Goal: Task Accomplishment & Management: Use online tool/utility

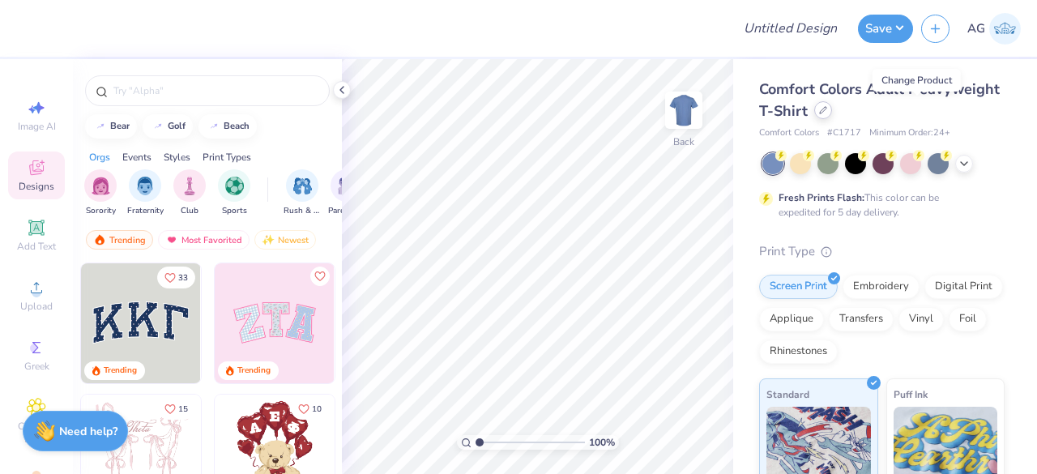
click at [827, 109] on icon at bounding box center [823, 110] width 8 height 8
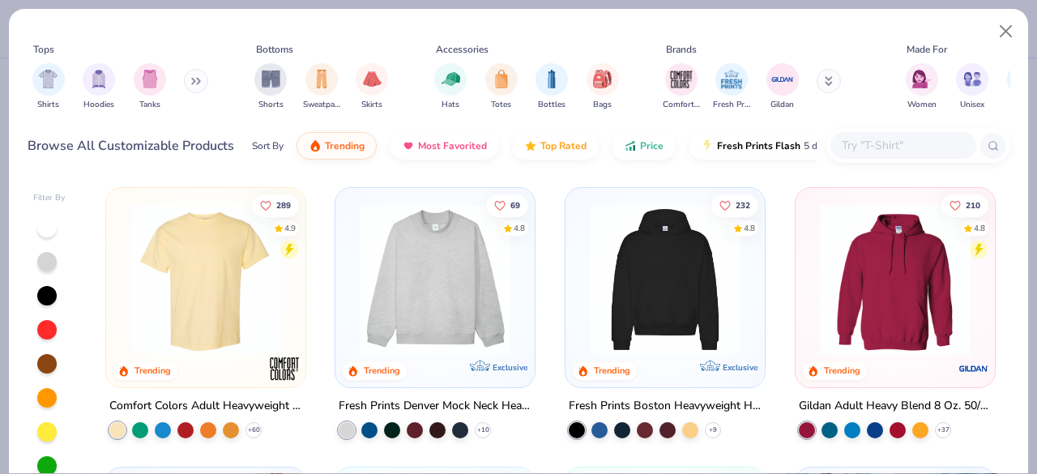
click at [933, 148] on input "text" at bounding box center [902, 145] width 125 height 19
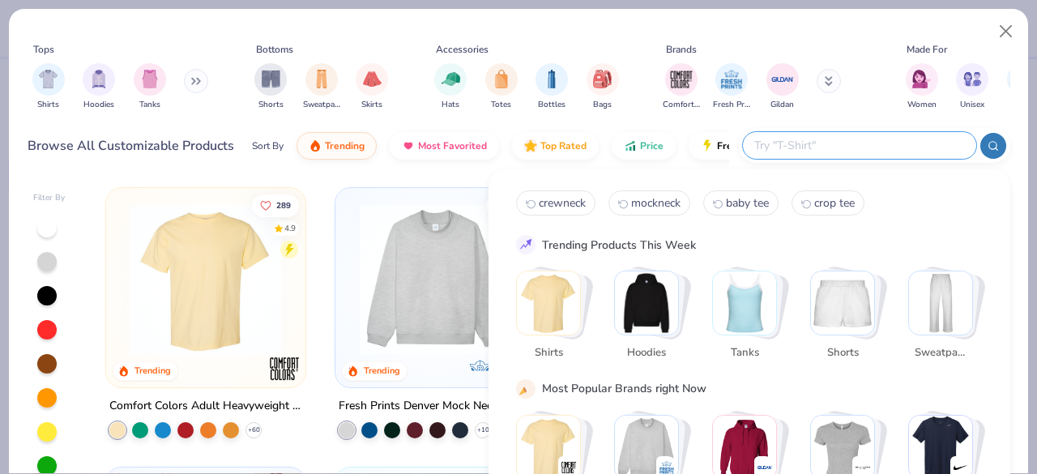
paste input "Bella + Canvas 8815 Black"
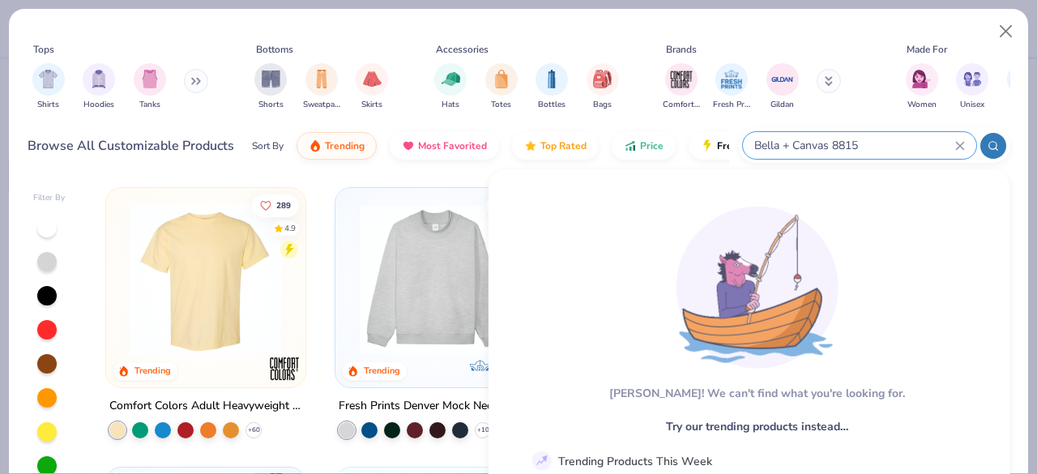
type input "Bella + Canvas 8815"
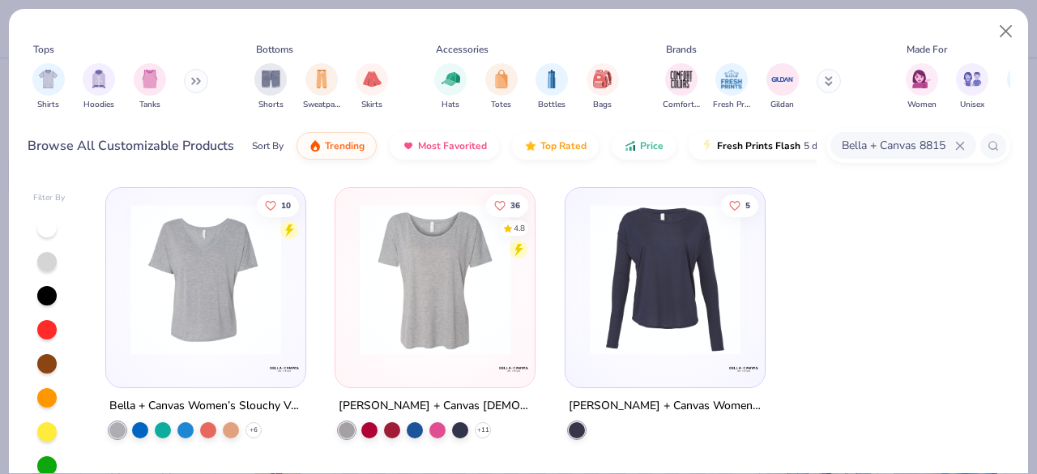
click at [198, 335] on img at bounding box center [205, 279] width 167 height 151
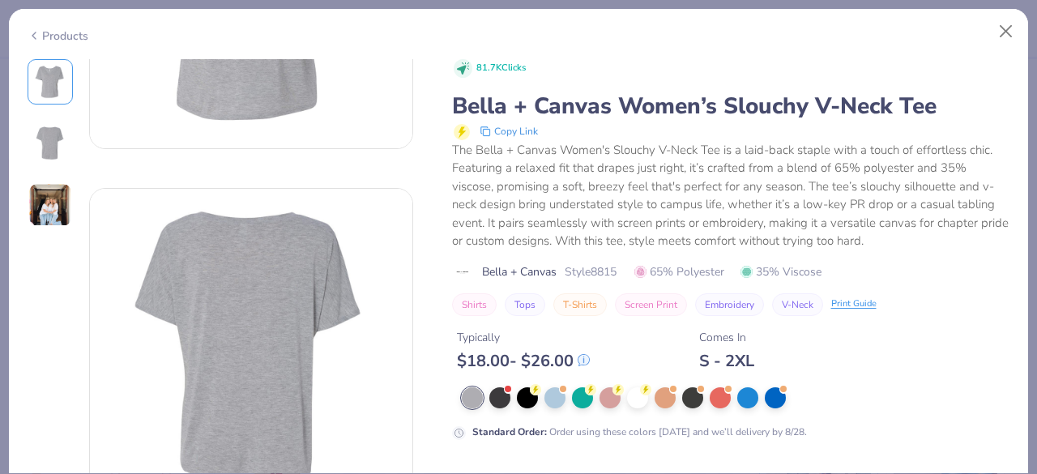
scroll to position [235, 0]
click at [49, 207] on img at bounding box center [50, 205] width 44 height 44
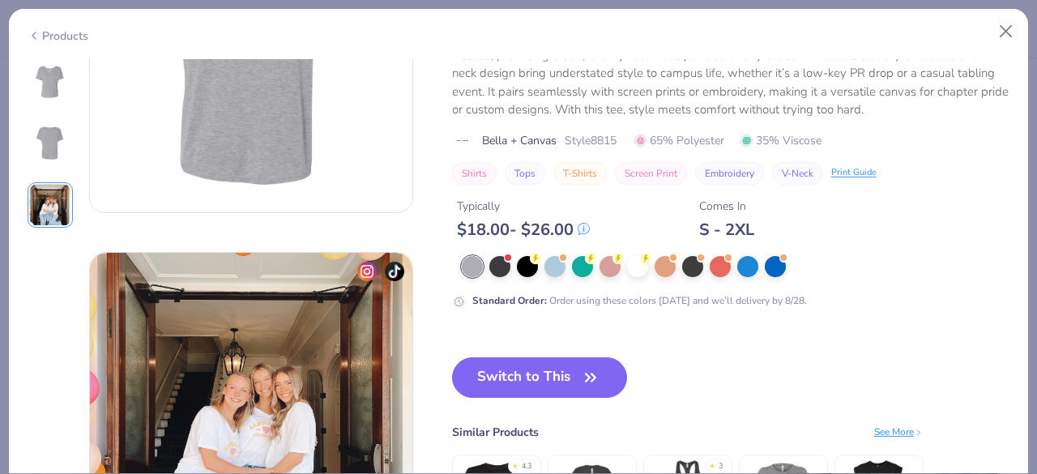
scroll to position [532, 0]
click at [747, 224] on div "S - 2XL" at bounding box center [726, 230] width 55 height 20
click at [840, 239] on div "Typically $ 18.00 - $ 26.00 Comes In S - 2XL" at bounding box center [731, 213] width 558 height 55
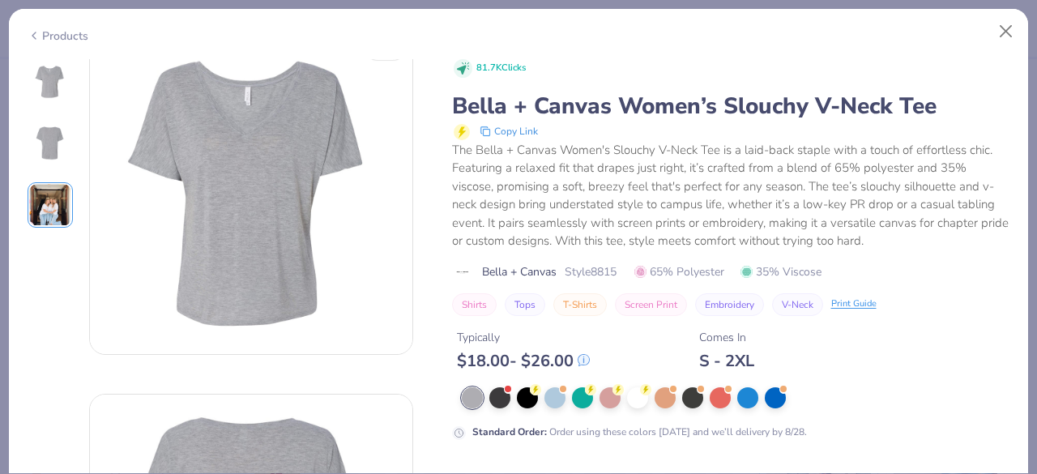
scroll to position [0, 0]
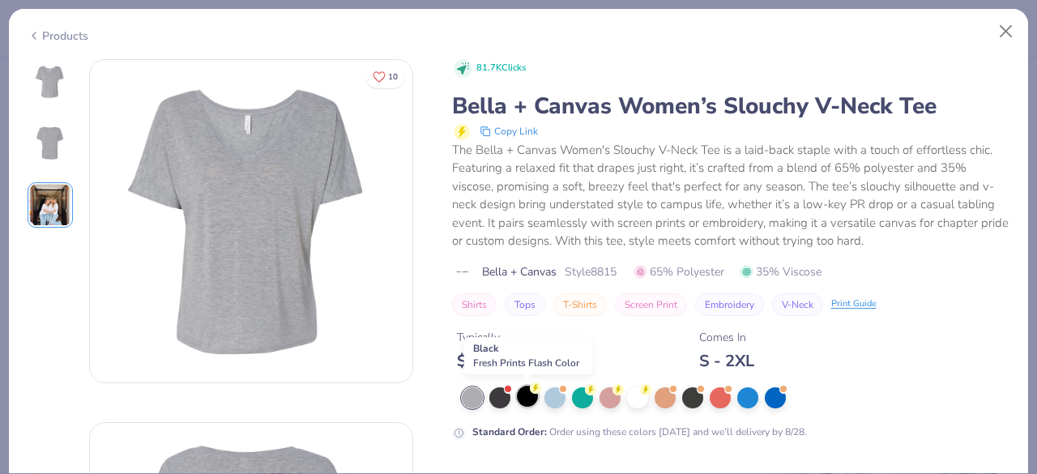
click at [525, 403] on div at bounding box center [527, 396] width 21 height 21
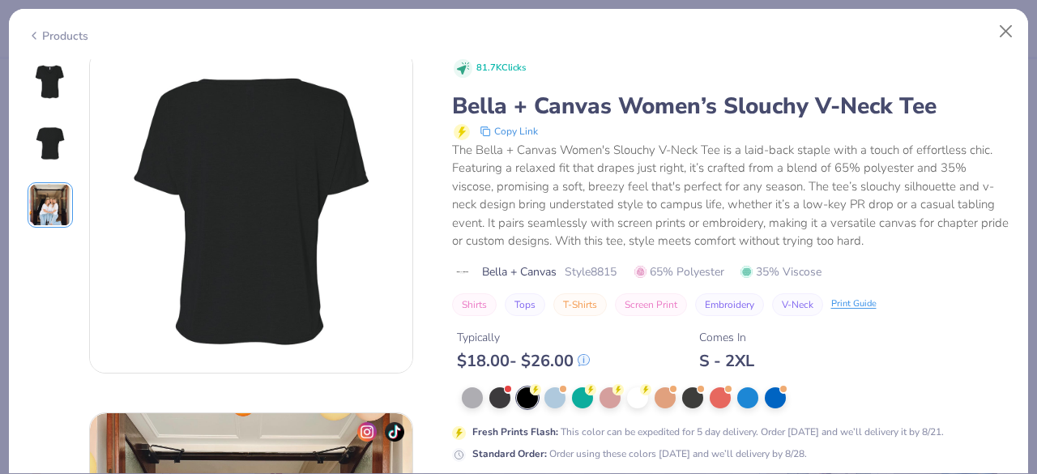
scroll to position [382, 0]
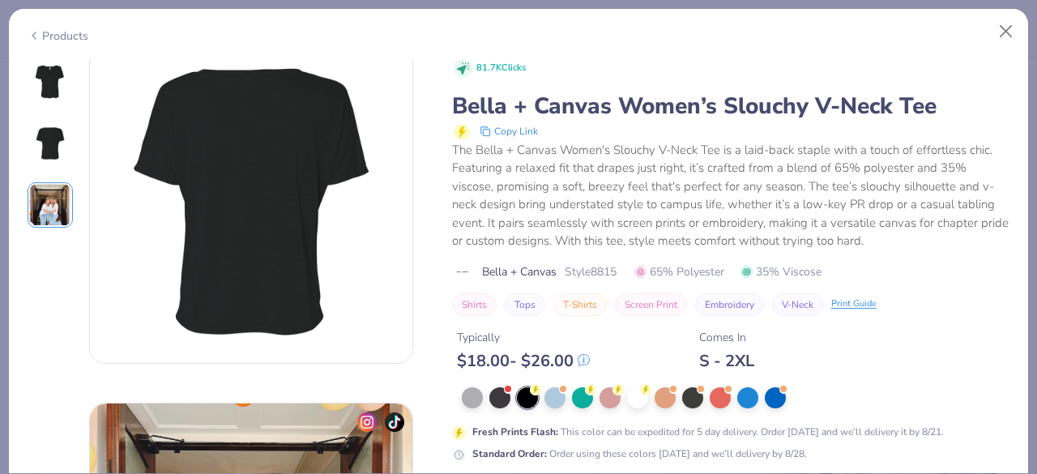
click at [46, 207] on img at bounding box center [50, 205] width 44 height 44
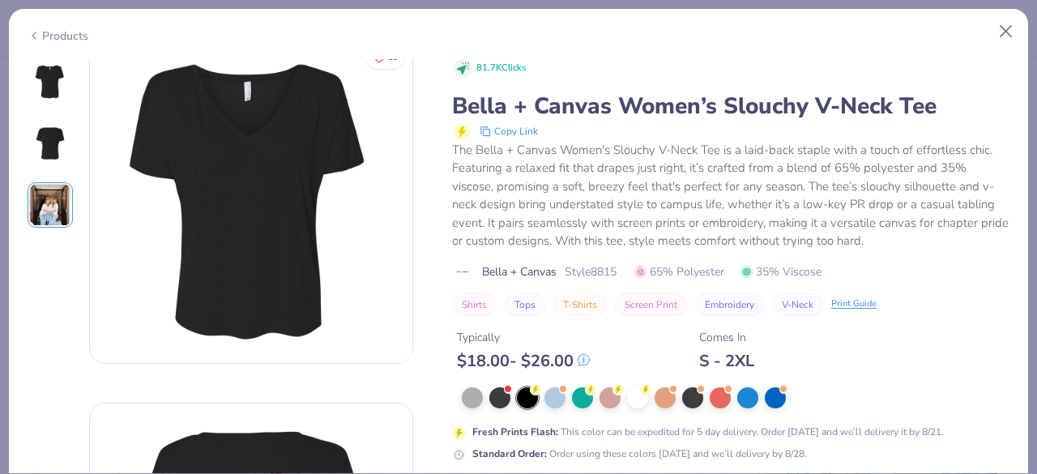
scroll to position [0, 0]
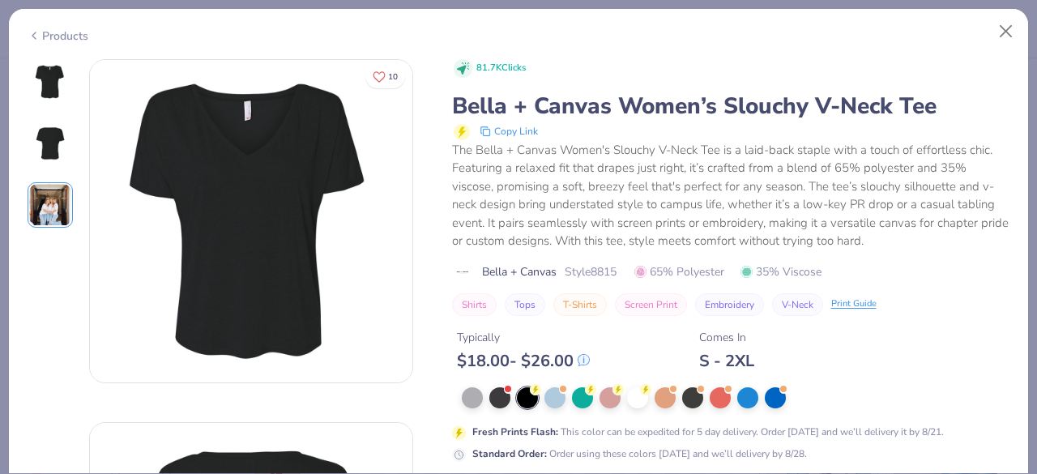
click at [608, 217] on div "The Bella + Canvas Women's Slouchy V-Neck Tee is a laid-back staple with a touc…" at bounding box center [731, 195] width 558 height 109
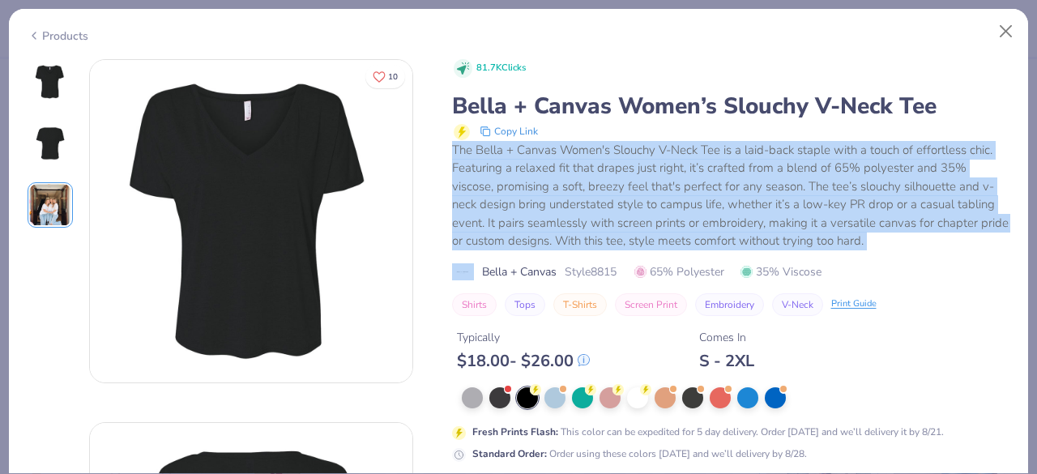
click at [608, 217] on div "The Bella + Canvas Women's Slouchy V-Neck Tee is a laid-back staple with a touc…" at bounding box center [731, 195] width 558 height 109
click at [472, 180] on div "The Bella + Canvas Women's Slouchy V-Neck Tee is a laid-back staple with a touc…" at bounding box center [731, 195] width 558 height 109
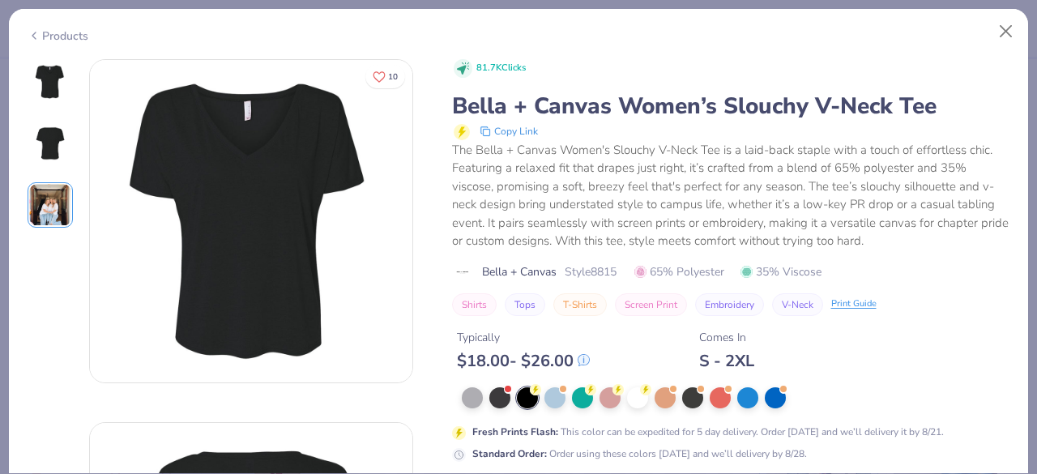
click at [34, 194] on img at bounding box center [50, 205] width 44 height 44
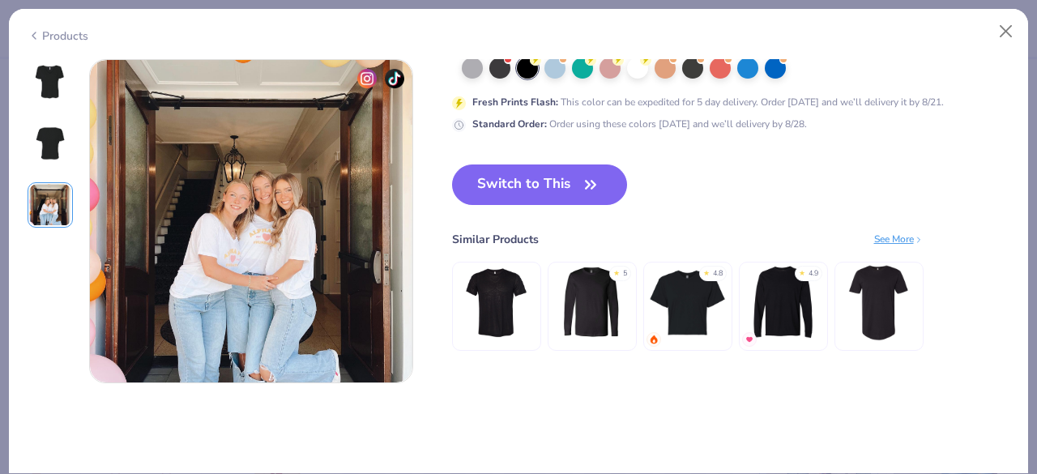
scroll to position [457, 0]
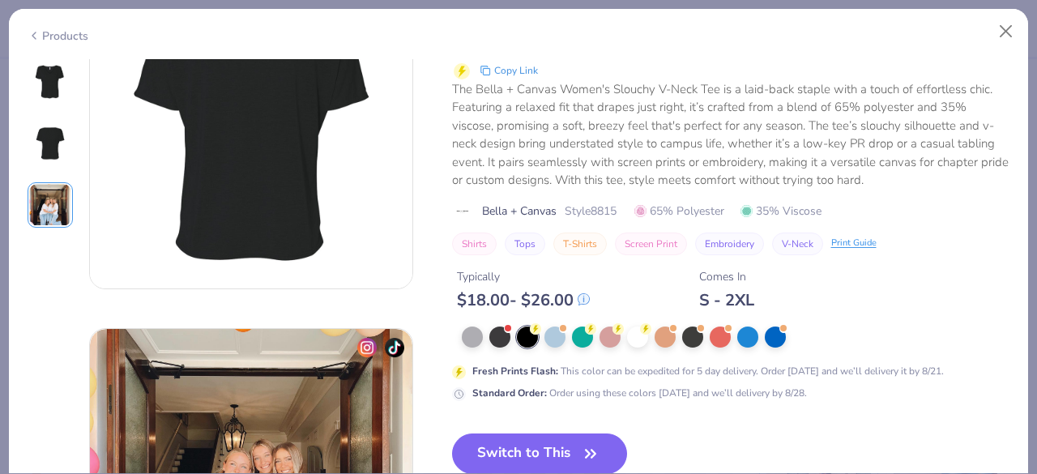
click at [754, 296] on div "S - 2XL" at bounding box center [726, 300] width 55 height 20
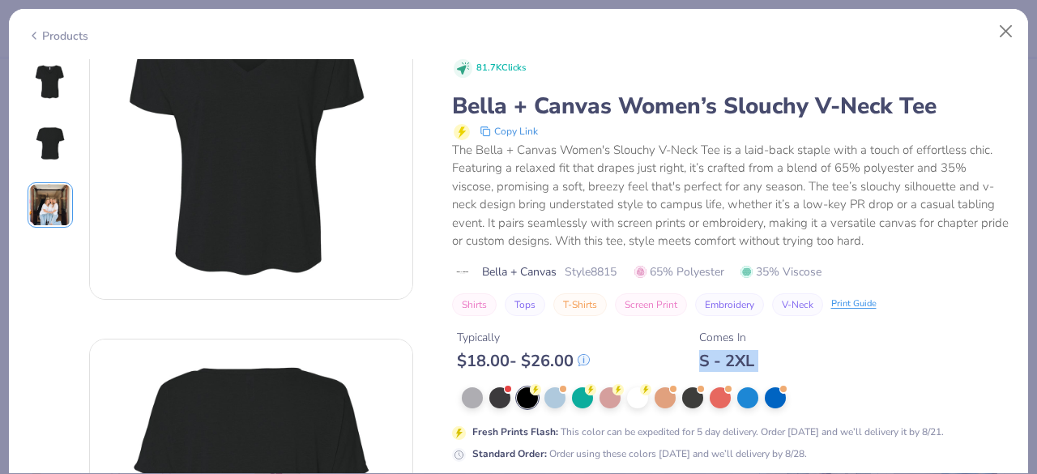
scroll to position [0, 0]
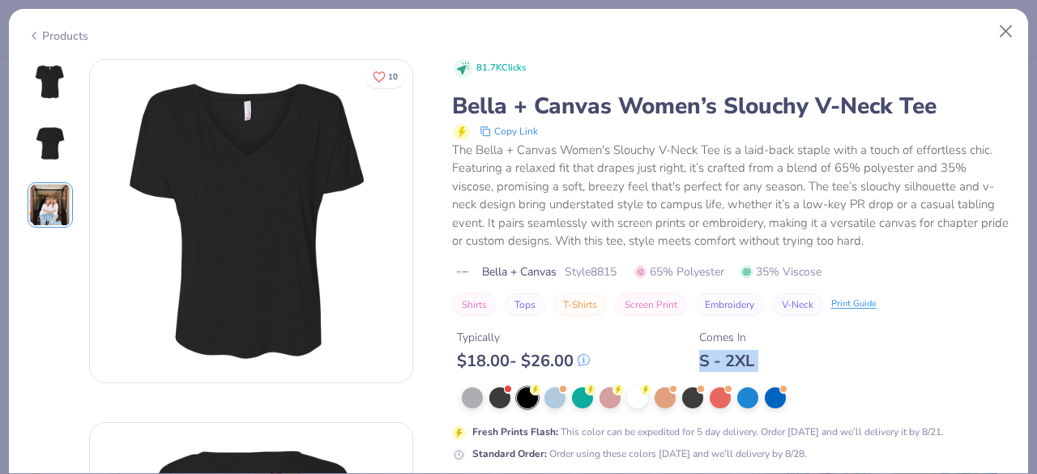
click at [754, 356] on div "S - 2XL" at bounding box center [726, 361] width 55 height 20
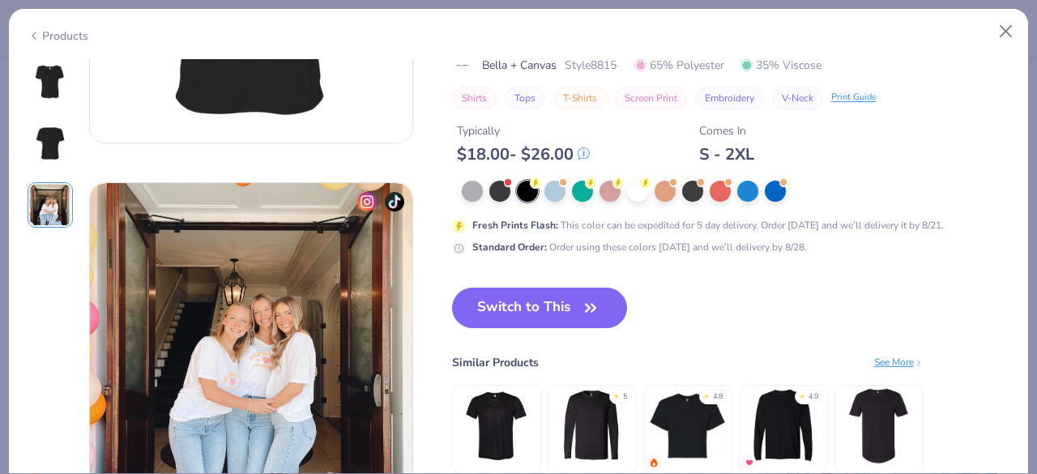
scroll to position [595, 0]
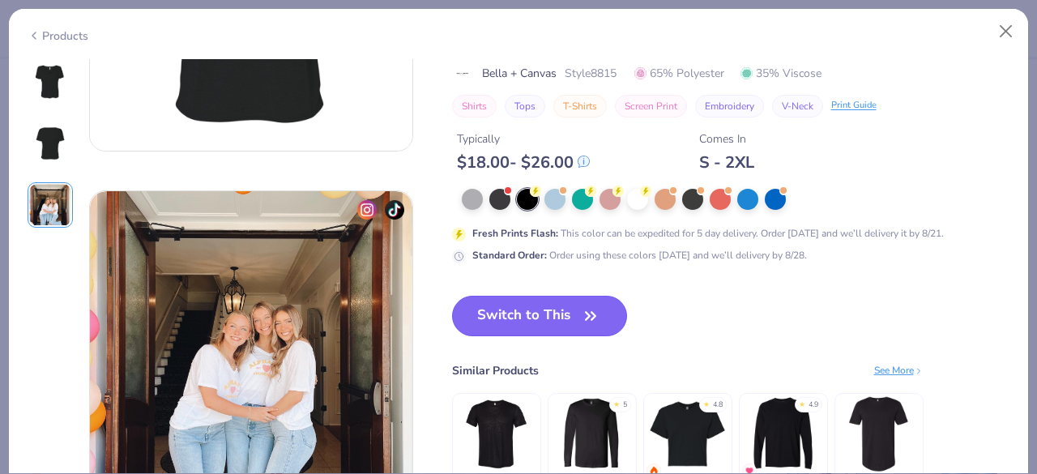
click at [565, 328] on button "Switch to This" at bounding box center [540, 316] width 176 height 41
